Goal: Navigation & Orientation: Find specific page/section

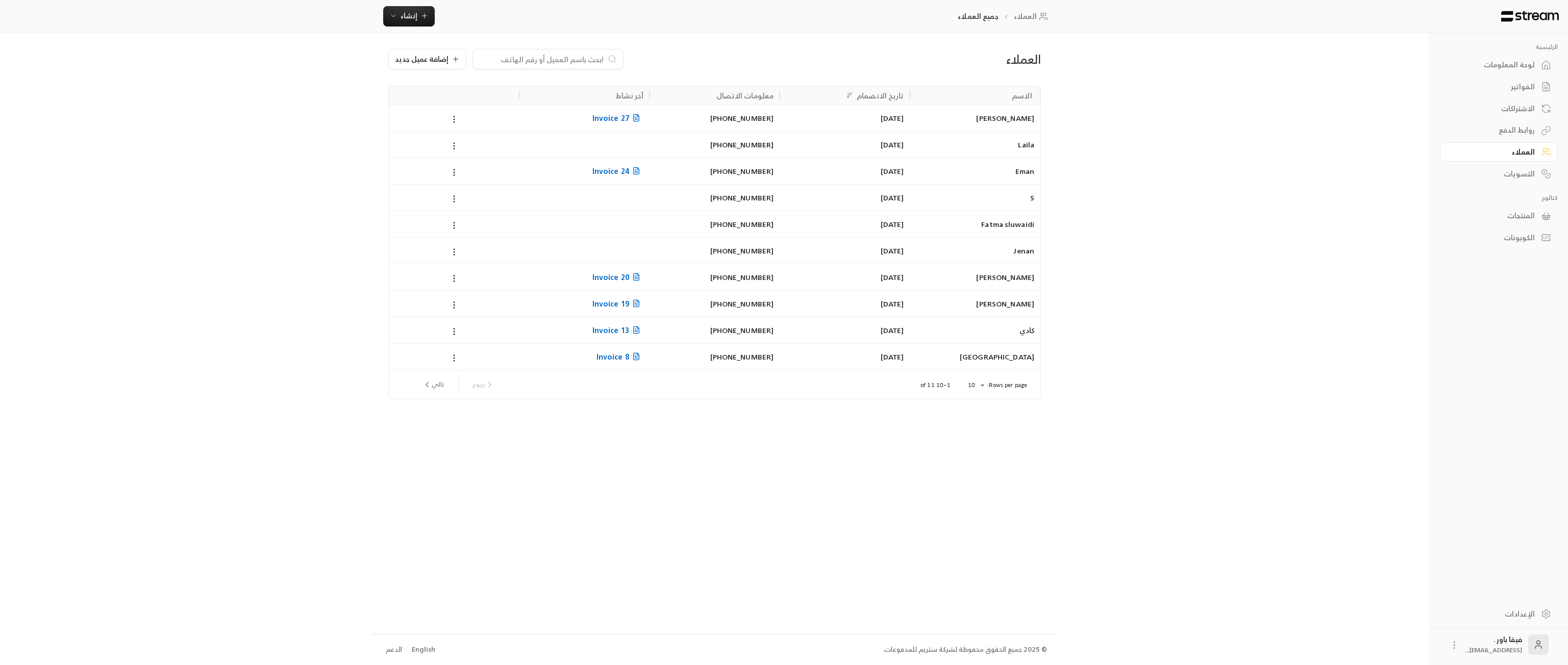
click at [1513, 109] on div "الاشتراكات" at bounding box center [1493, 108] width 82 height 10
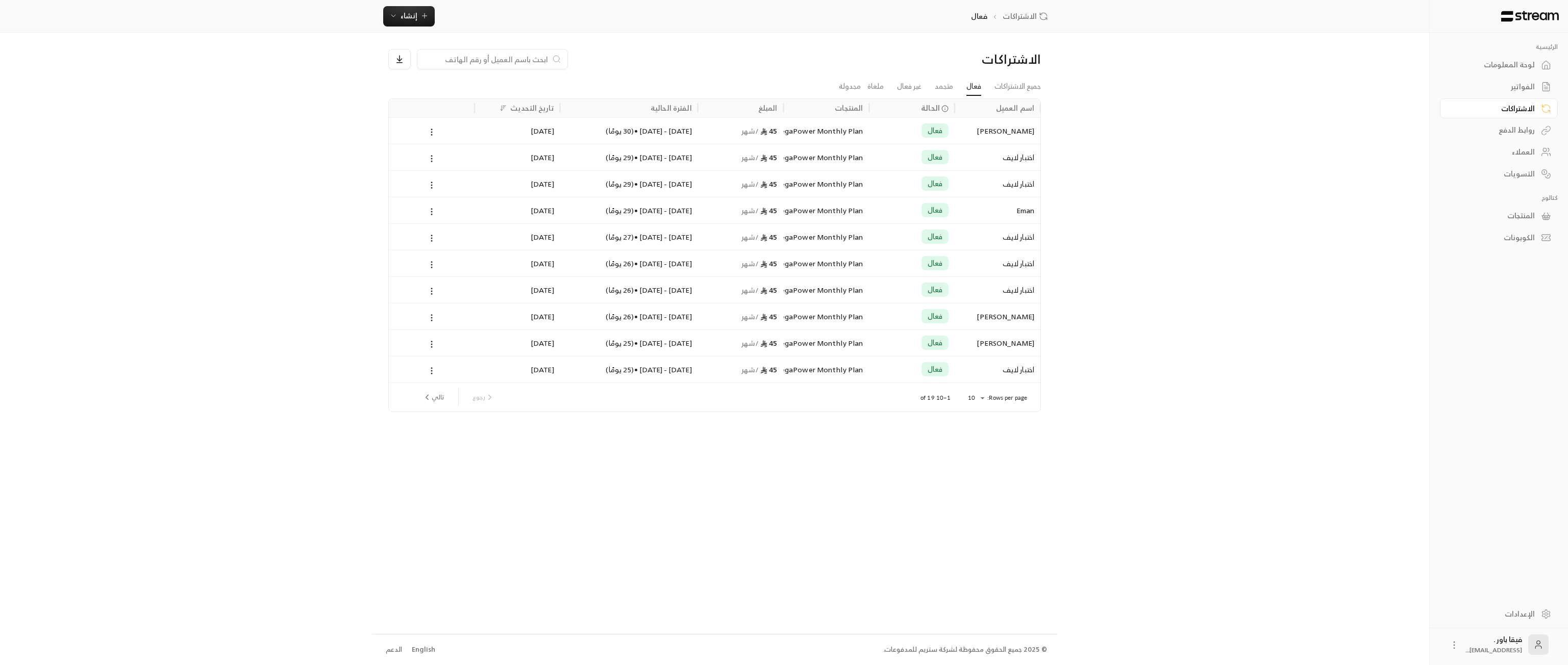
click at [1521, 160] on link "العملاء" at bounding box center [1499, 152] width 118 height 20
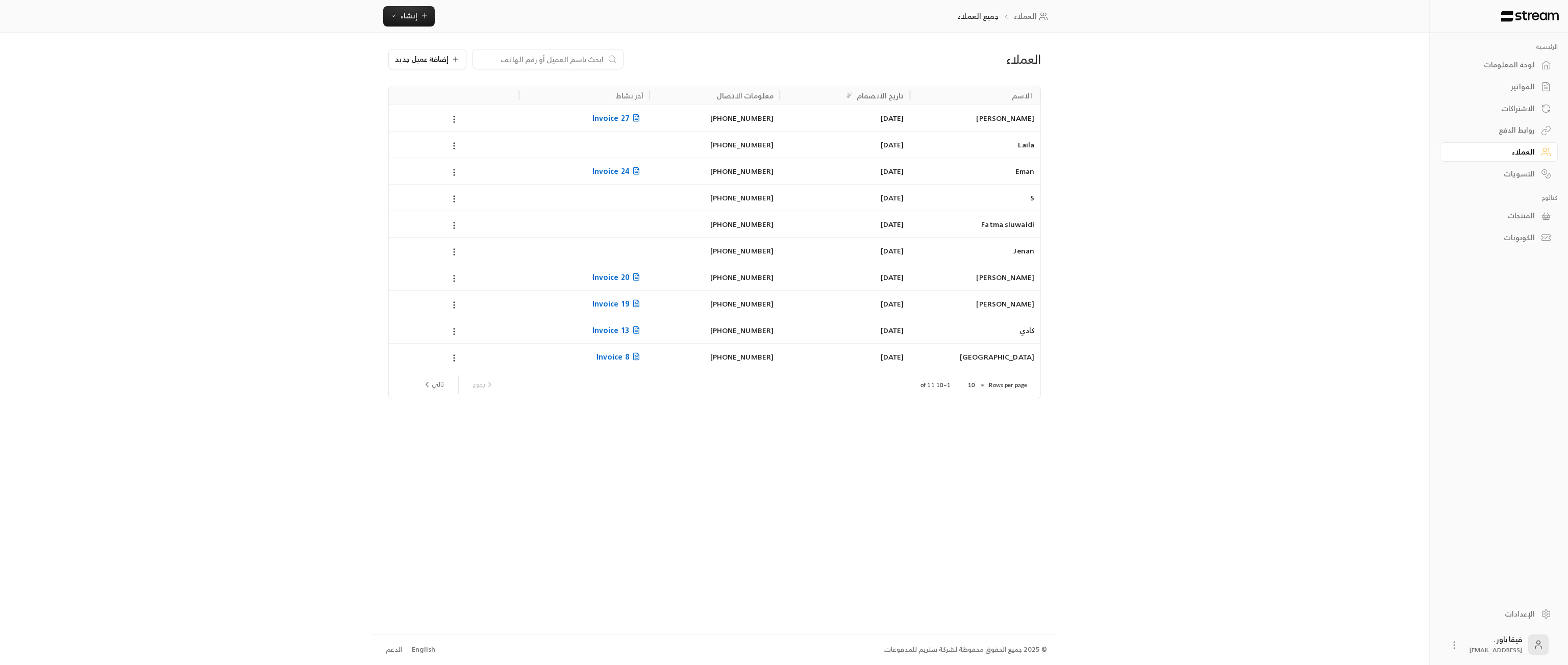
click at [1506, 70] on div "لوحة المعلومات" at bounding box center [1493, 64] width 82 height 10
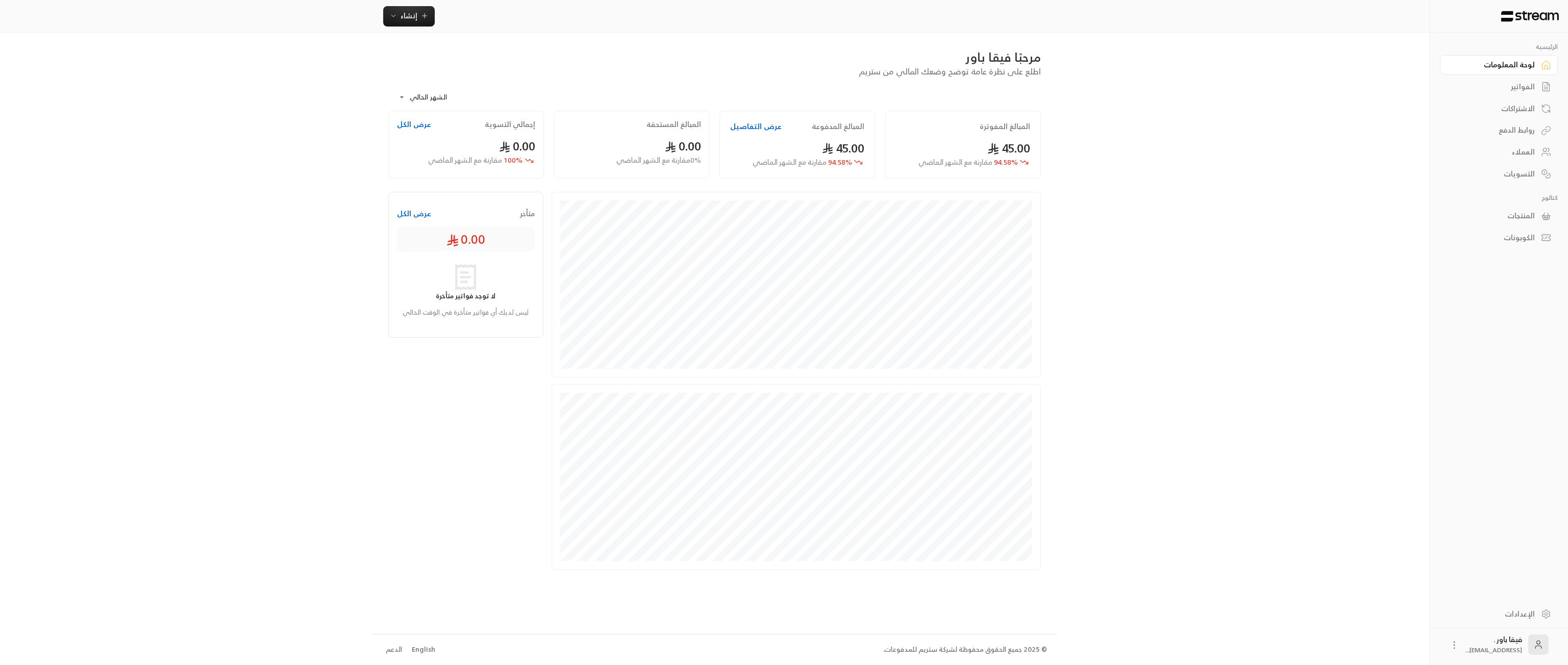
click at [1536, 149] on link "العملاء" at bounding box center [1499, 152] width 118 height 20
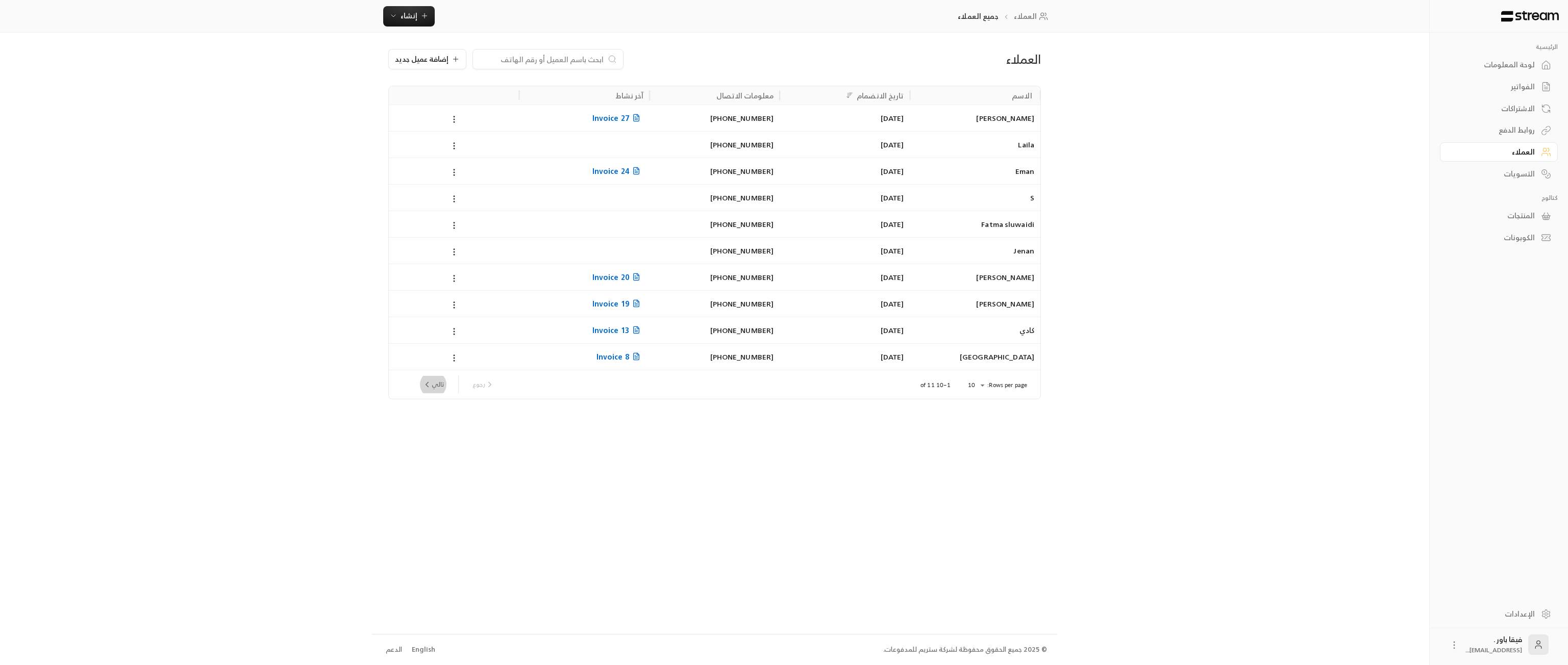
click at [427, 386] on icon "next page" at bounding box center [427, 384] width 9 height 9
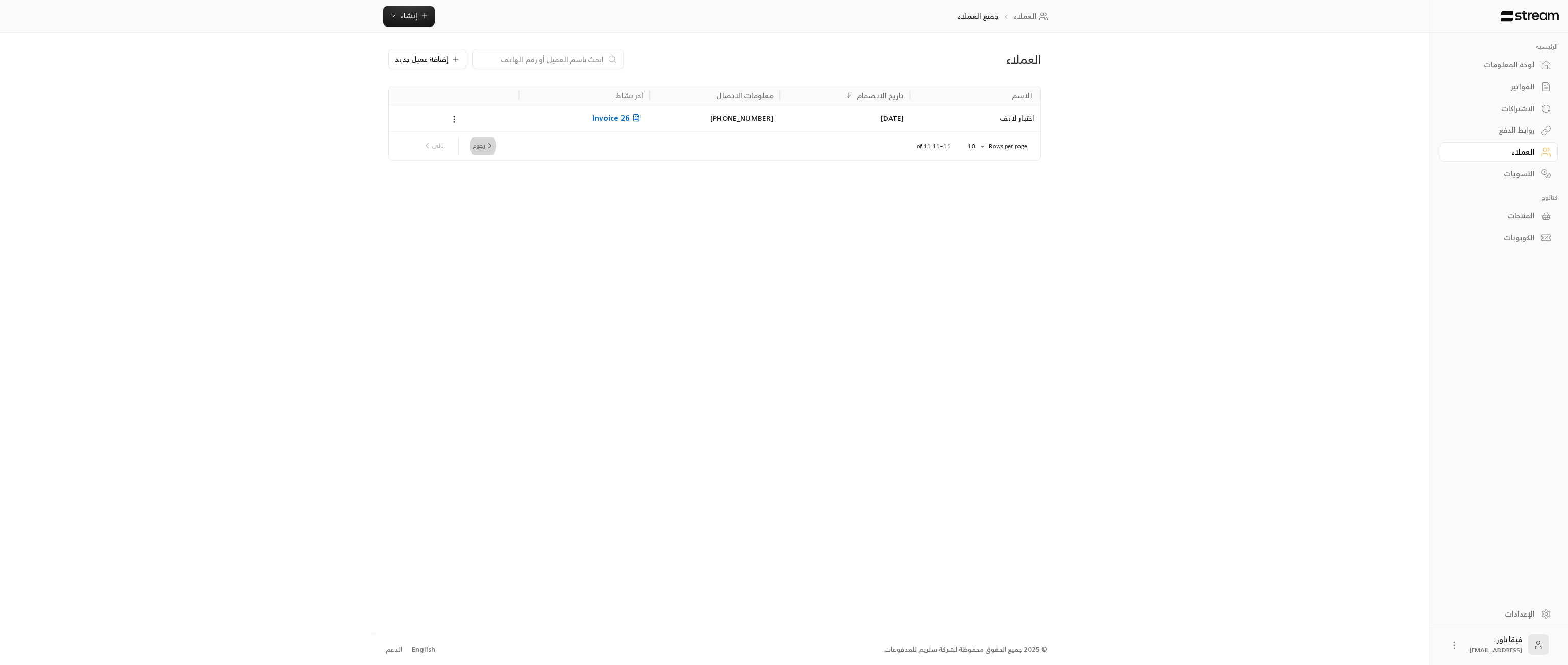
click at [489, 148] on icon "previous page" at bounding box center [490, 146] width 9 height 9
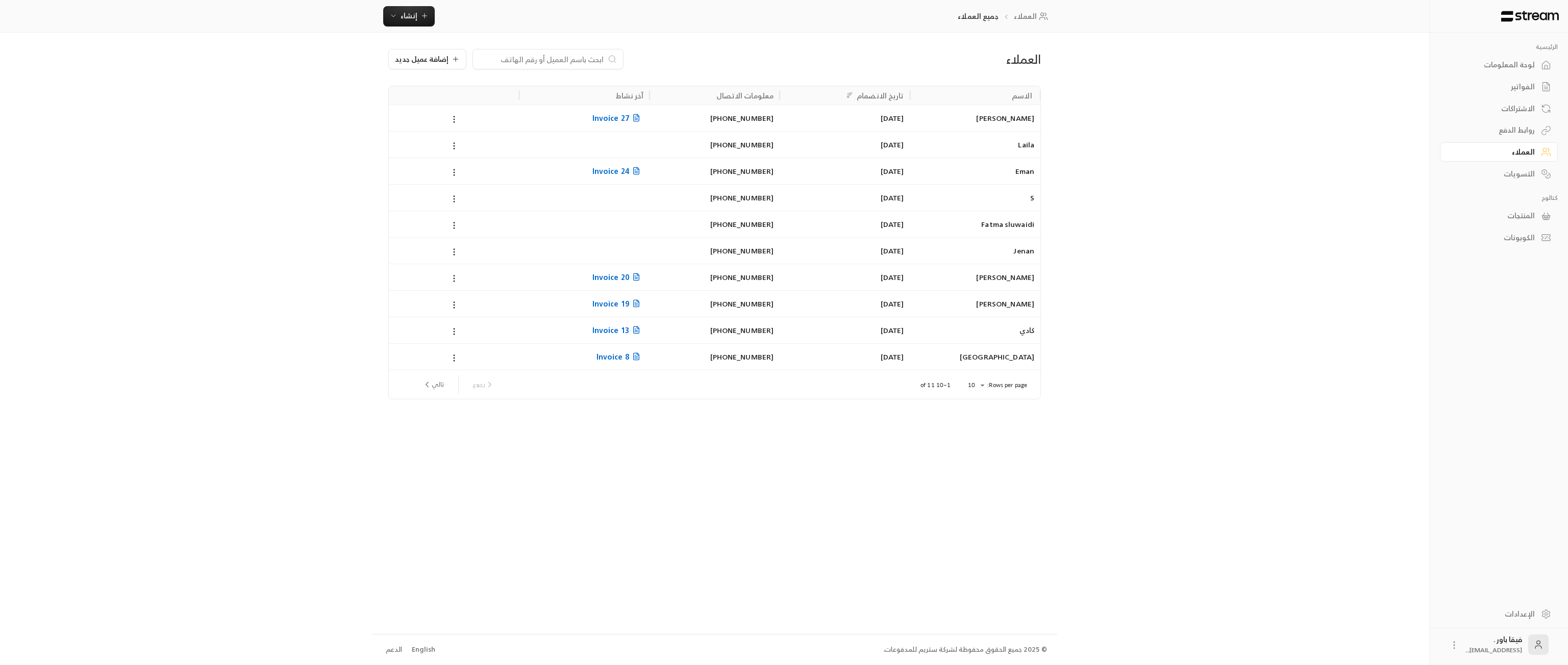
click at [1553, 68] on link "لوحة المعلومات" at bounding box center [1499, 65] width 118 height 20
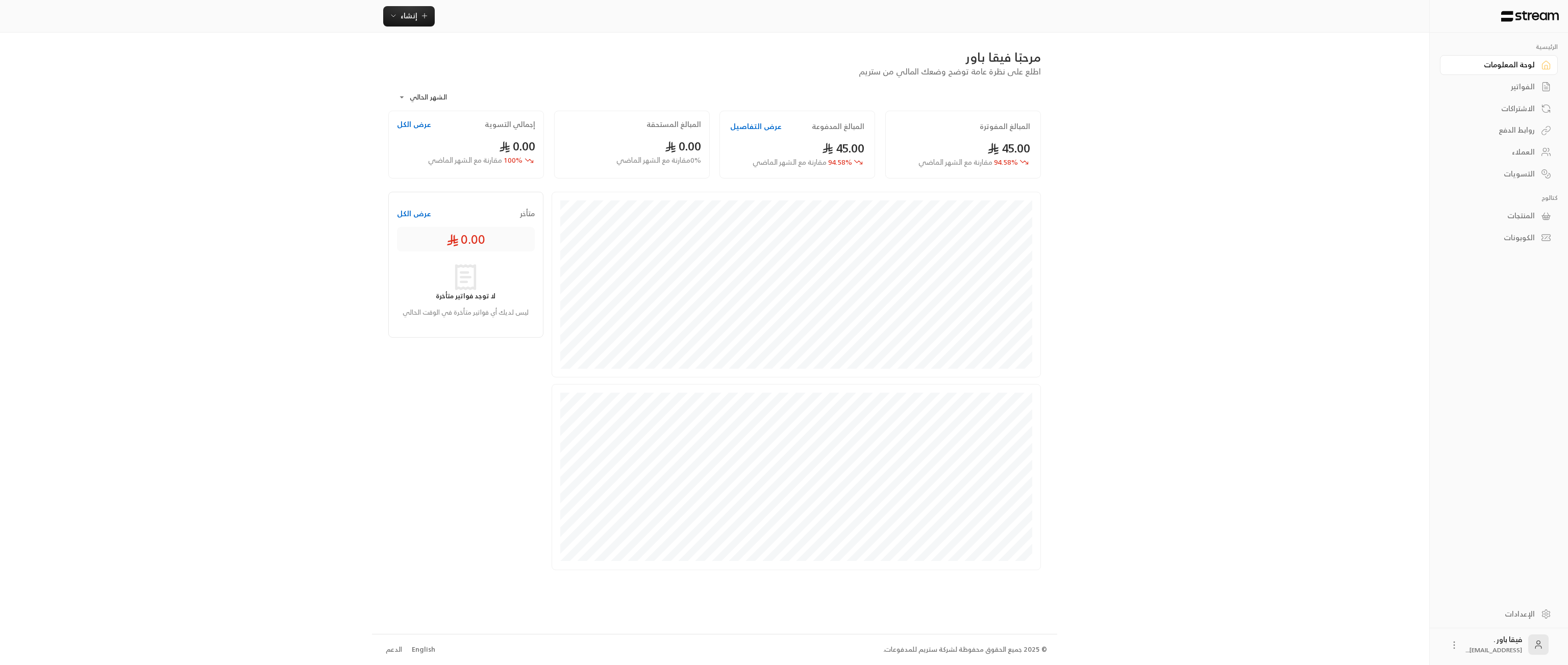
click at [1541, 149] on icon at bounding box center [1546, 151] width 10 height 10
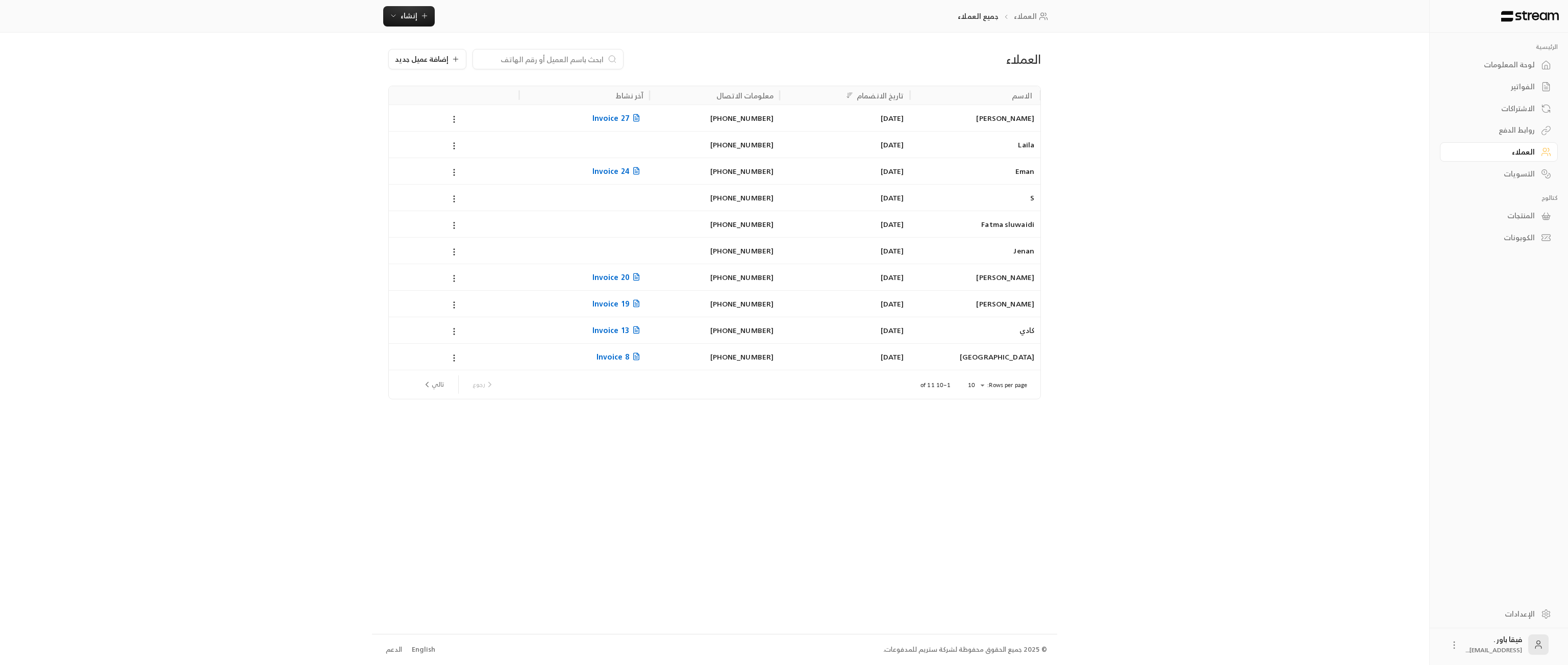
click at [1527, 64] on div "لوحة المعلومات" at bounding box center [1493, 64] width 82 height 10
